Goal: Task Accomplishment & Management: Complete application form

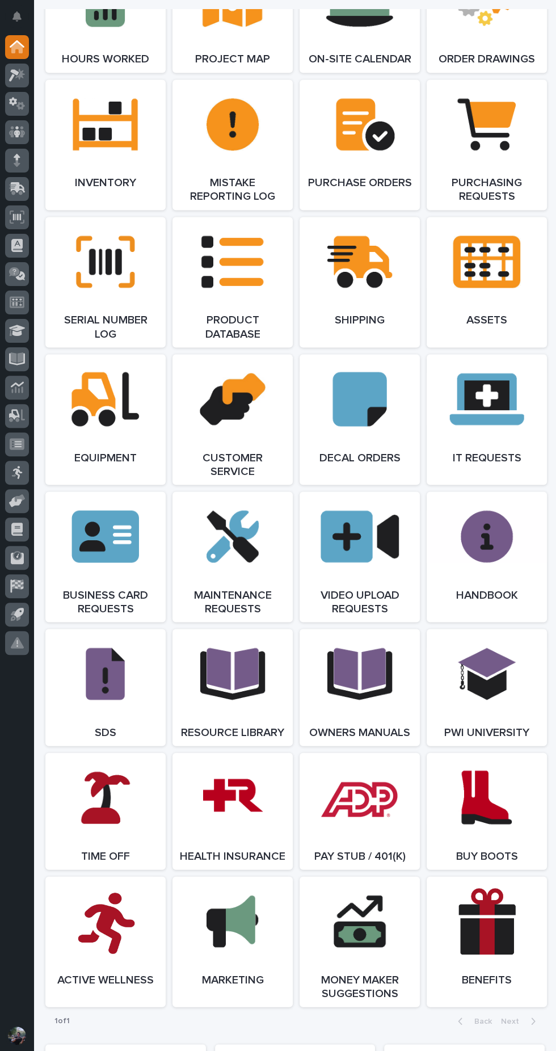
scroll to position [1138, 0]
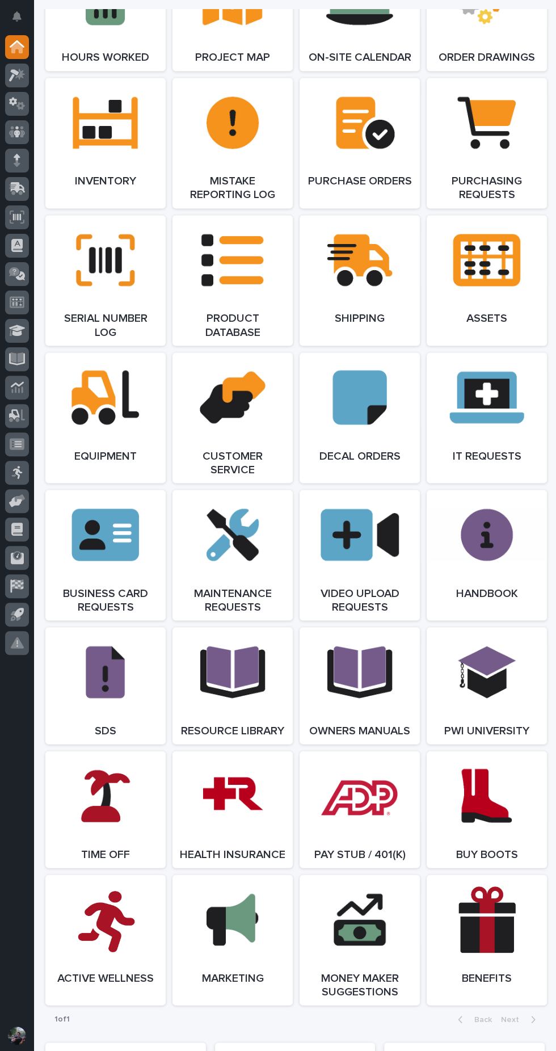
click at [250, 566] on link "Open Link" at bounding box center [232, 555] width 120 height 131
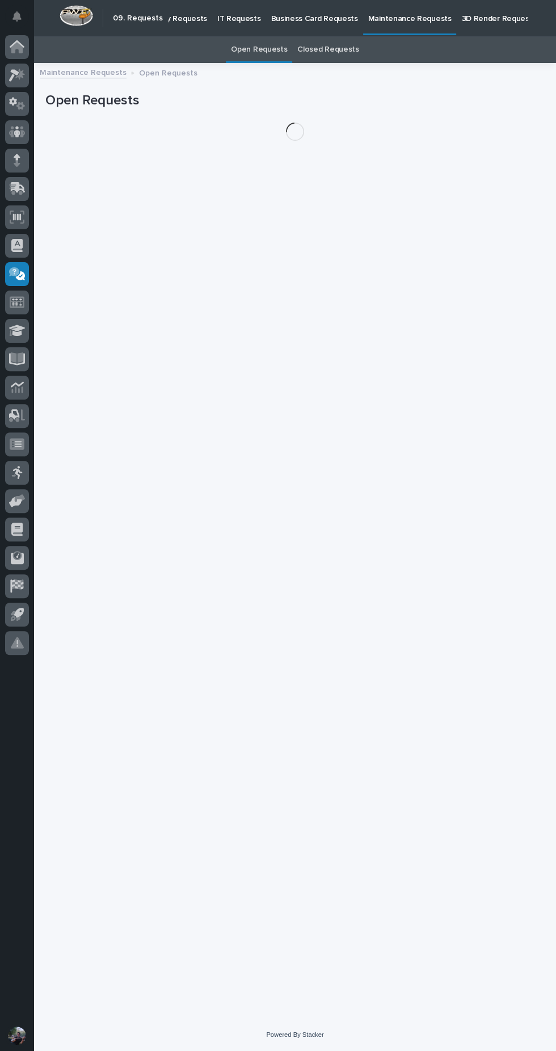
scroll to position [36, 0]
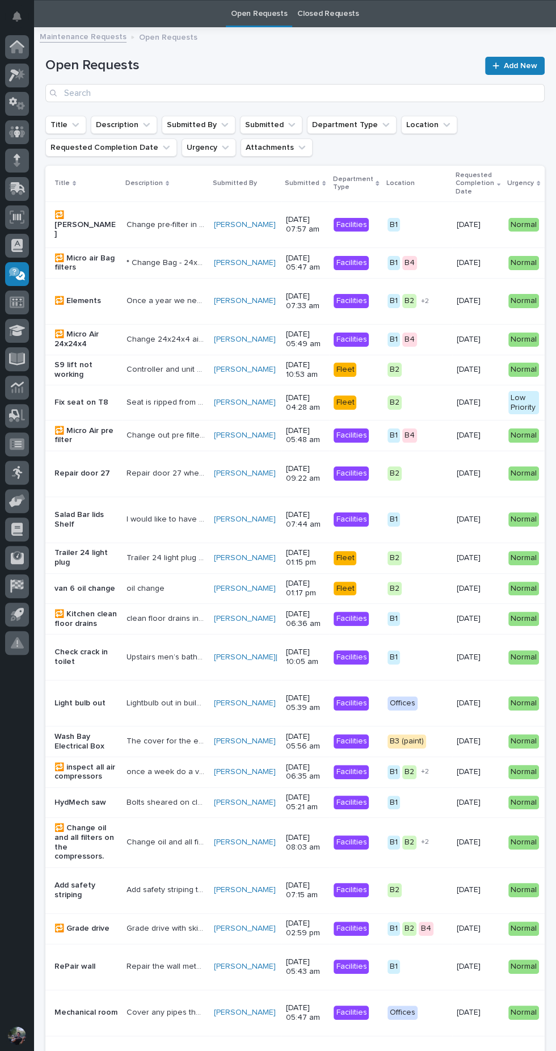
click at [515, 57] on link "Add New" at bounding box center [515, 66] width 60 height 18
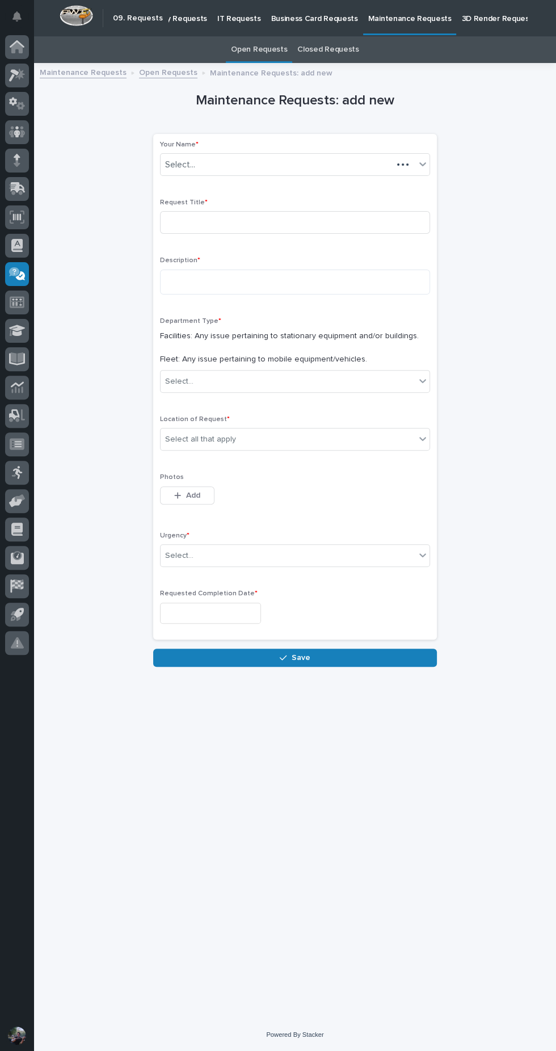
scroll to position [36, 0]
click at [322, 211] on input at bounding box center [295, 222] width 270 height 23
type input "B4 restrooms exhaust fan"
click at [336, 286] on textarea at bounding box center [295, 283] width 270 height 26
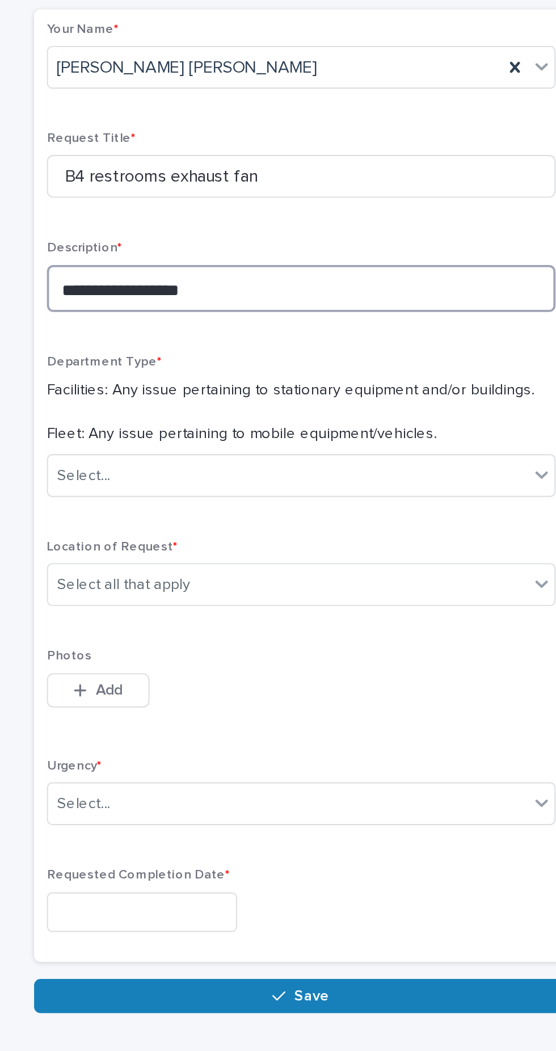
type textarea "**********"
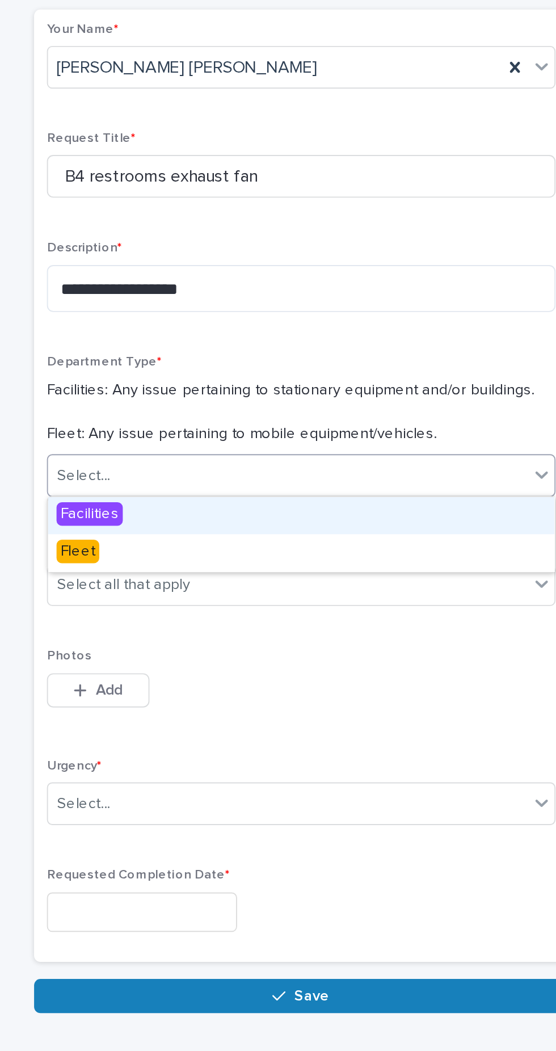
scroll to position [75, 0]
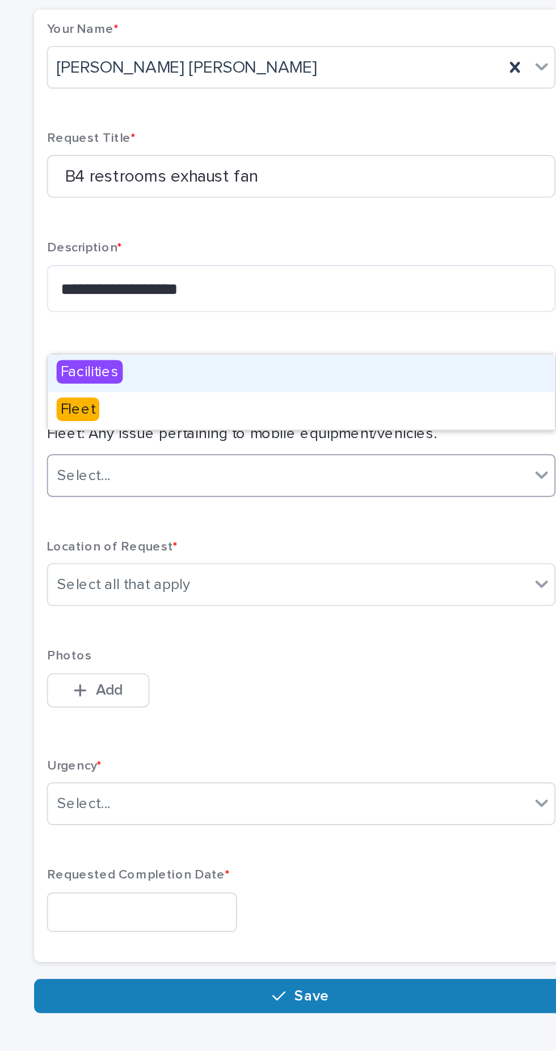
click at [258, 329] on div "Facilities" at bounding box center [295, 327] width 269 height 20
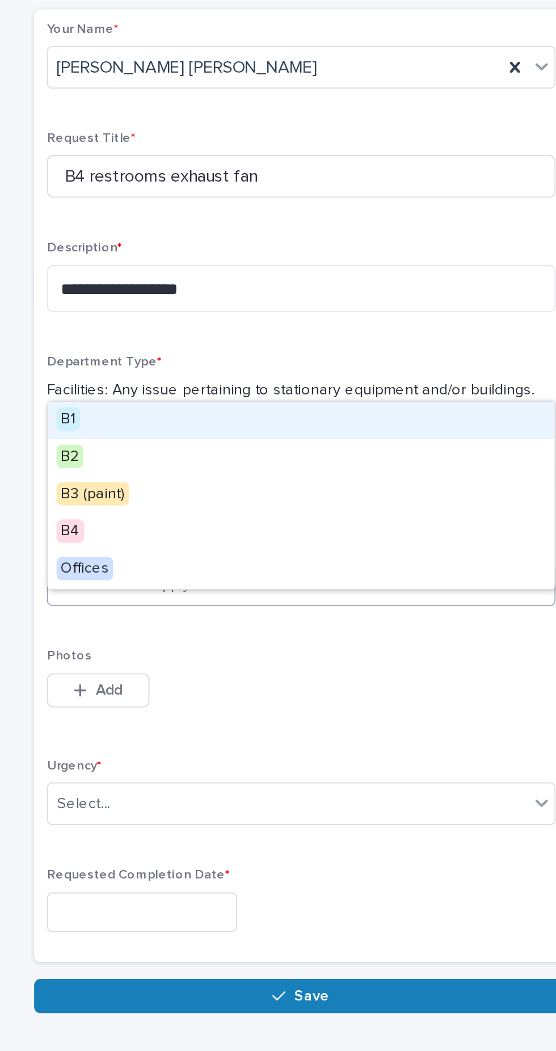
scroll to position [0, 0]
click at [227, 416] on span "*" at bounding box center [228, 419] width 3 height 7
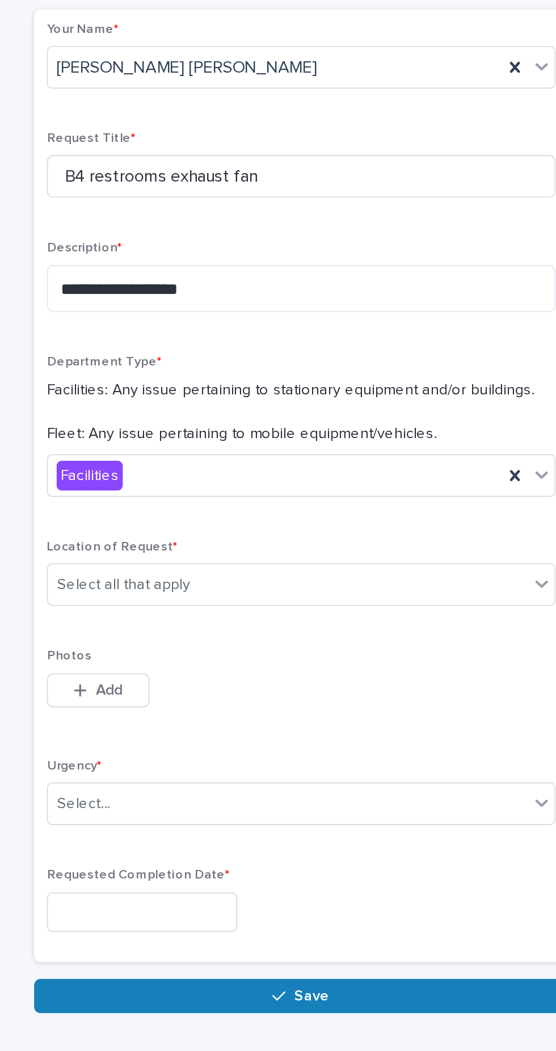
scroll to position [108, 0]
click at [200, 486] on button "Add" at bounding box center [187, 495] width 54 height 18
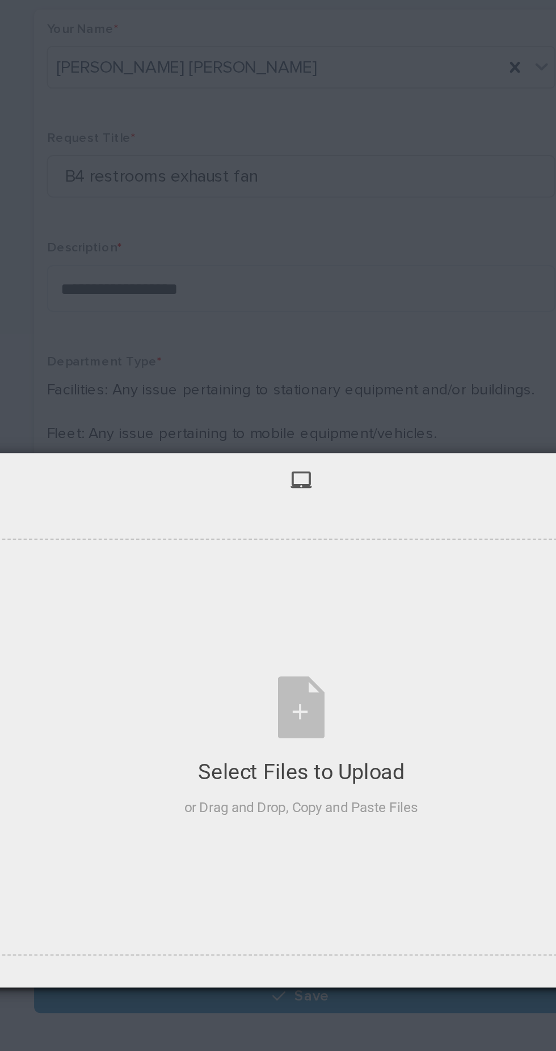
click at [397, 318] on div "My Device Link (URL) Take Photo Web Search Unsplash Facebook Instagram Select F…" at bounding box center [278, 525] width 556 height 1051
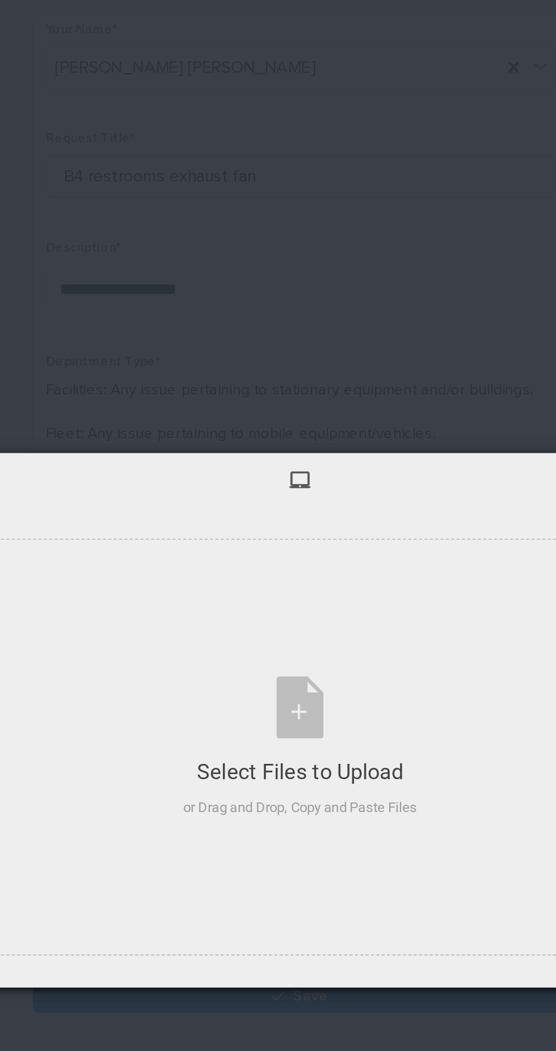
click at [337, 293] on div "My Device Link (URL) Take Photo Web Search Unsplash Facebook Instagram Select F…" at bounding box center [278, 525] width 556 height 1051
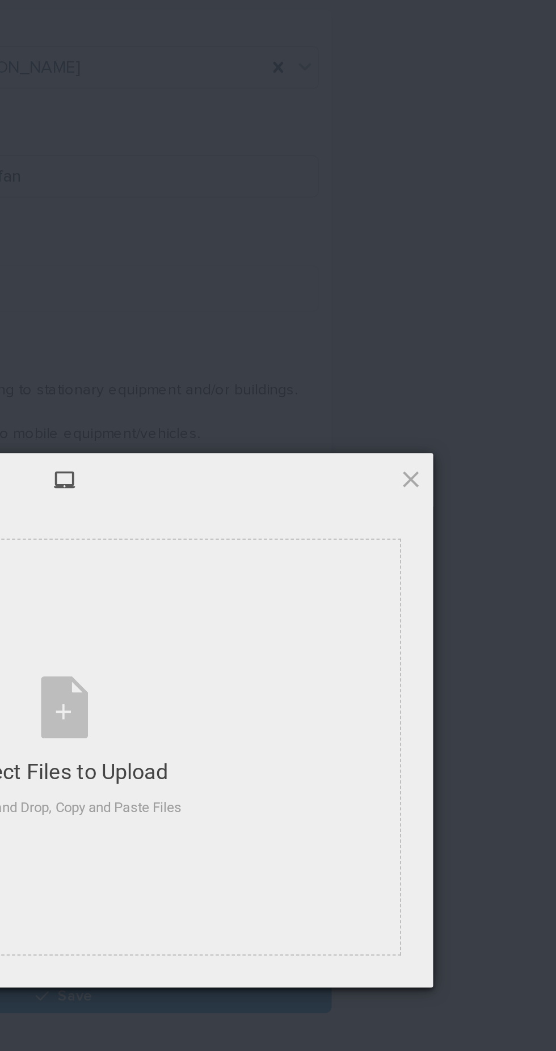
click at [479, 382] on span at bounding box center [479, 383] width 12 height 12
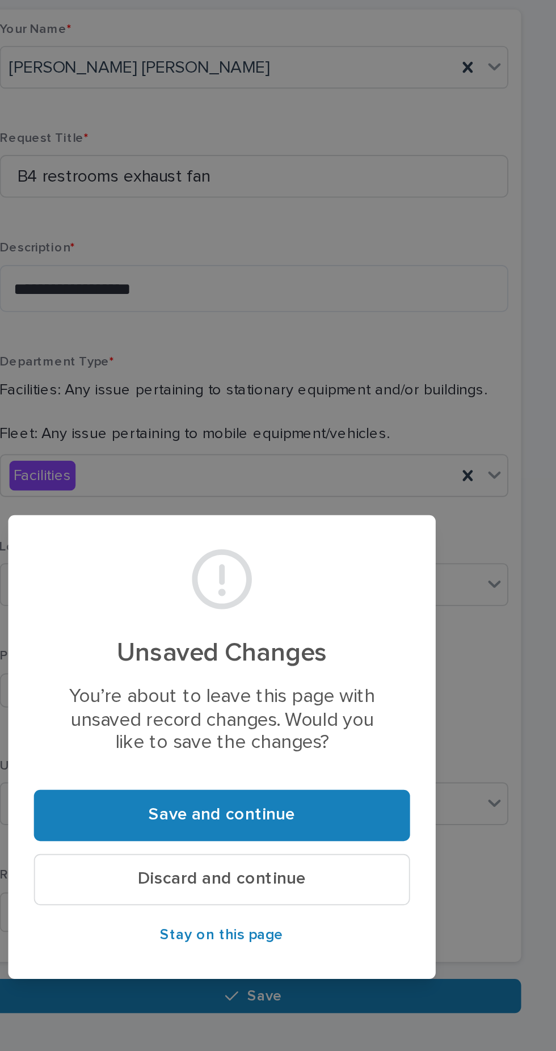
click at [300, 629] on span "Stay on this page" at bounding box center [278, 625] width 66 height 10
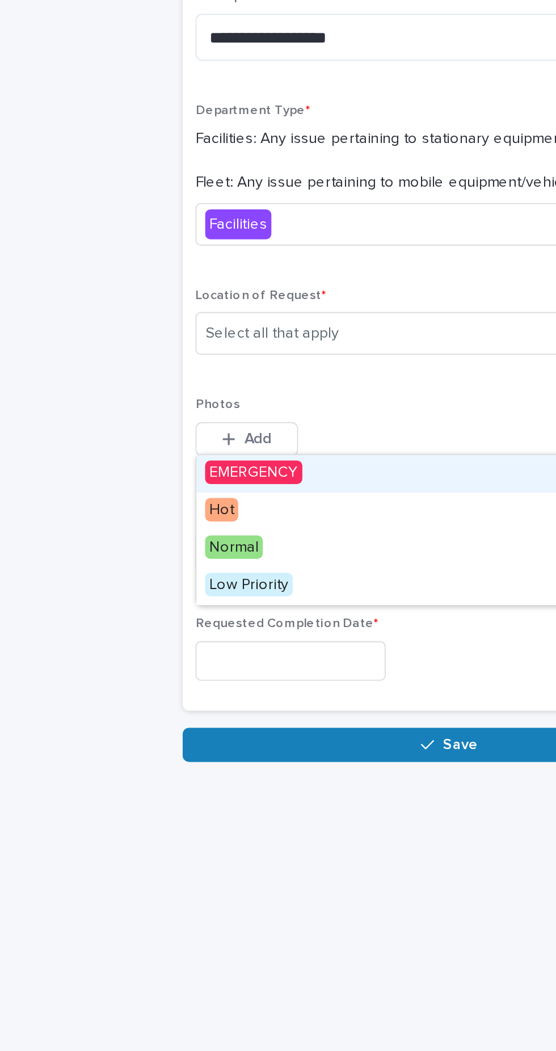
click at [208, 554] on div "Select..." at bounding box center [288, 555] width 255 height 19
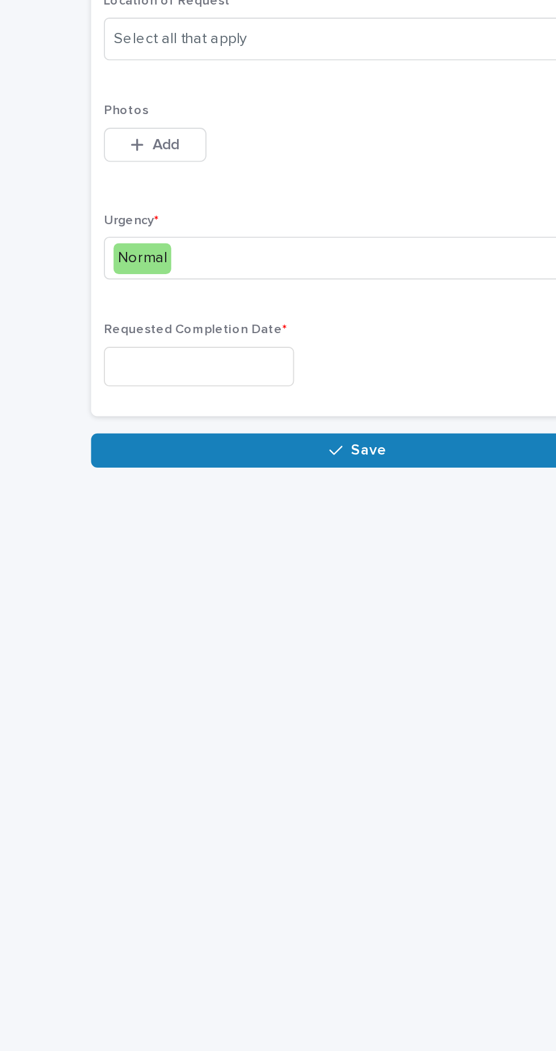
click at [256, 612] on input "text" at bounding box center [210, 613] width 101 height 21
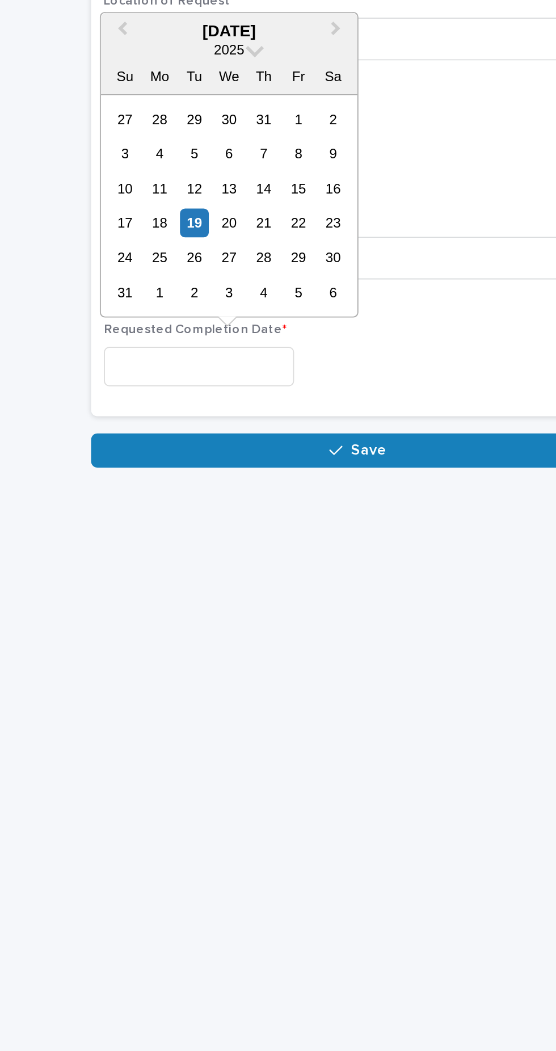
click at [263, 554] on div "29" at bounding box center [263, 555] width 15 height 15
type input "**********"
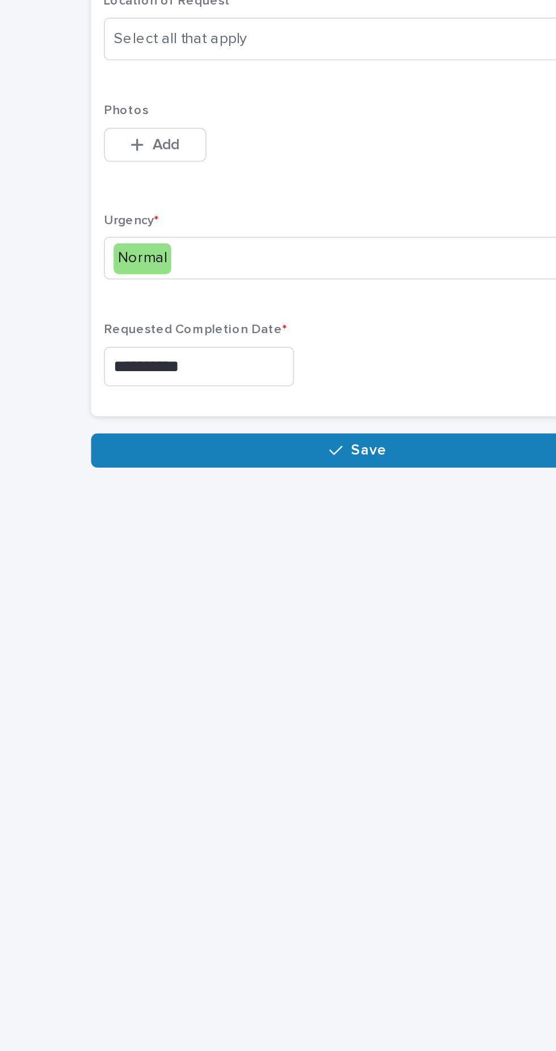
click at [273, 658] on button "Save" at bounding box center [295, 658] width 284 height 18
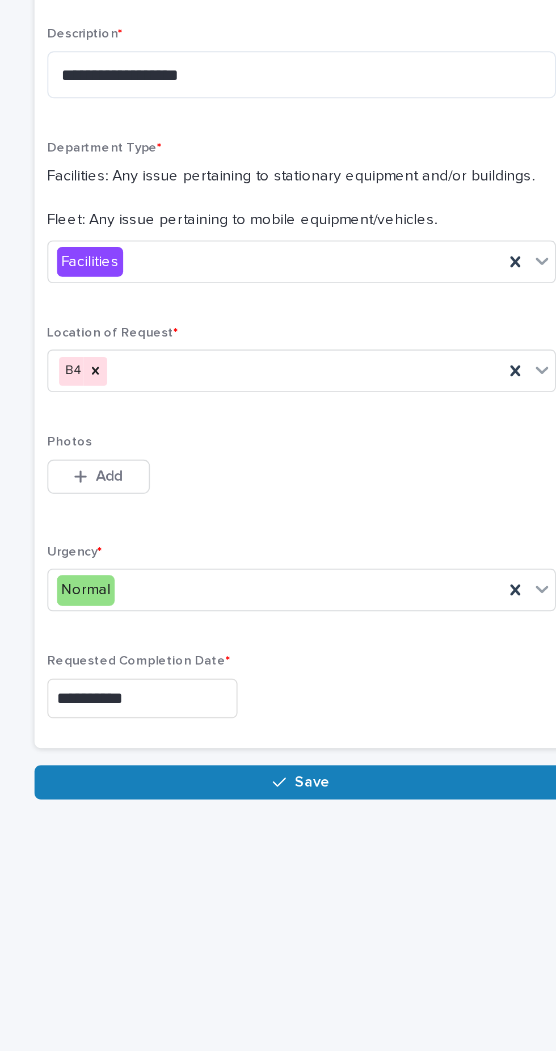
scroll to position [70, 0]
click at [296, 653] on span "Save" at bounding box center [301, 658] width 19 height 10
